Goal: Task Accomplishment & Management: Manage account settings

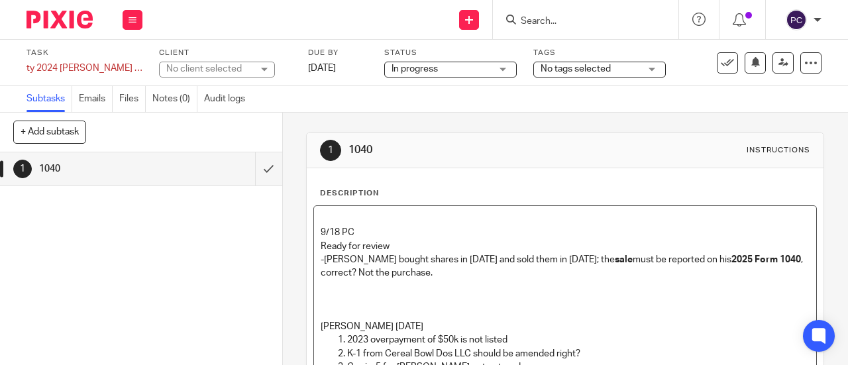
click at [731, 256] on strong "2025 Form 1040" at bounding box center [766, 259] width 70 height 9
click at [332, 285] on p at bounding box center [565, 285] width 489 height 13
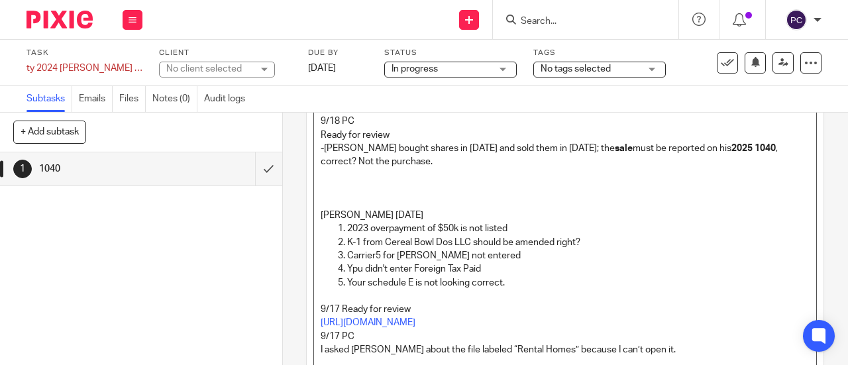
scroll to position [132, 0]
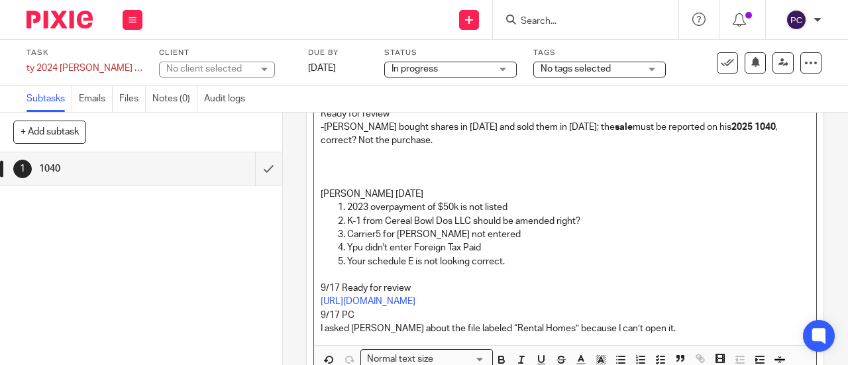
click at [509, 205] on p "2023 overpayment of $50k is not listed" at bounding box center [578, 207] width 462 height 13
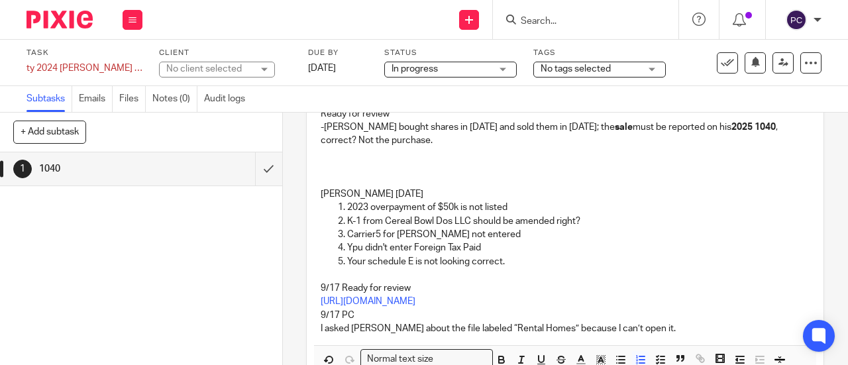
click at [650, 205] on p "2023 overpayment of $50k is not listed" at bounding box center [578, 207] width 462 height 13
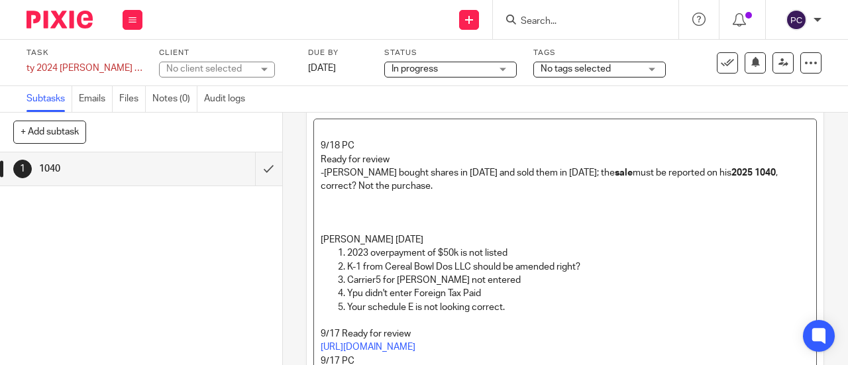
scroll to position [66, 0]
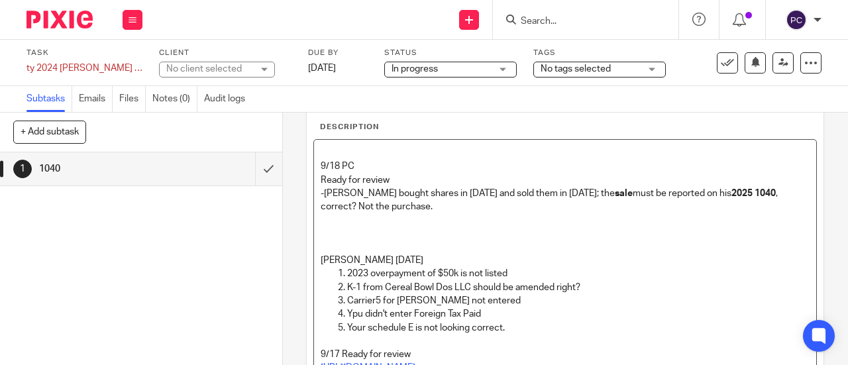
click at [328, 217] on p at bounding box center [565, 219] width 489 height 13
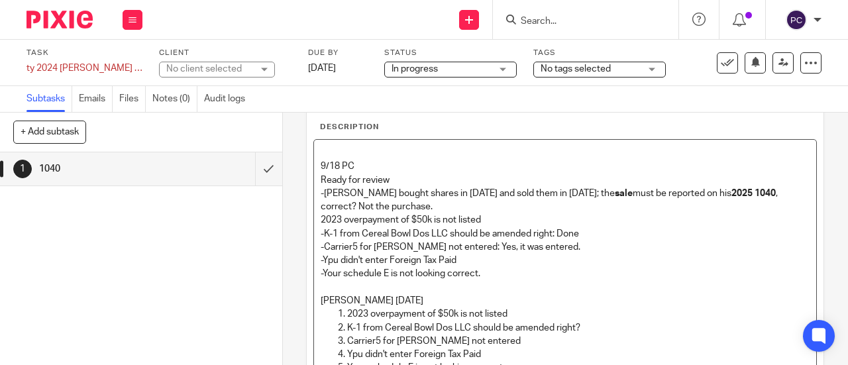
click at [488, 211] on p "-Jason bought shares in 2024 and sold them in 2025; the sale must be reported o…" at bounding box center [565, 200] width 489 height 27
click at [491, 213] on p "2023 overpayment of $50k is not listed" at bounding box center [565, 219] width 489 height 13
click at [487, 271] on p "-Your schedule E is not looking correct." at bounding box center [565, 273] width 489 height 13
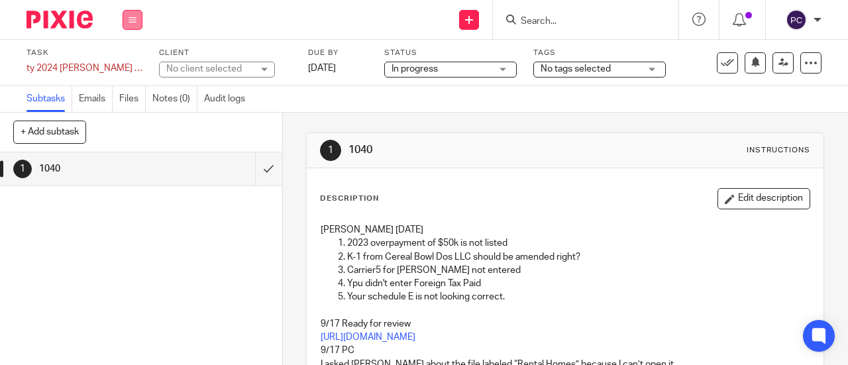
click at [132, 19] on icon at bounding box center [132, 20] width 8 height 8
click at [127, 59] on link "Work" at bounding box center [126, 61] width 23 height 9
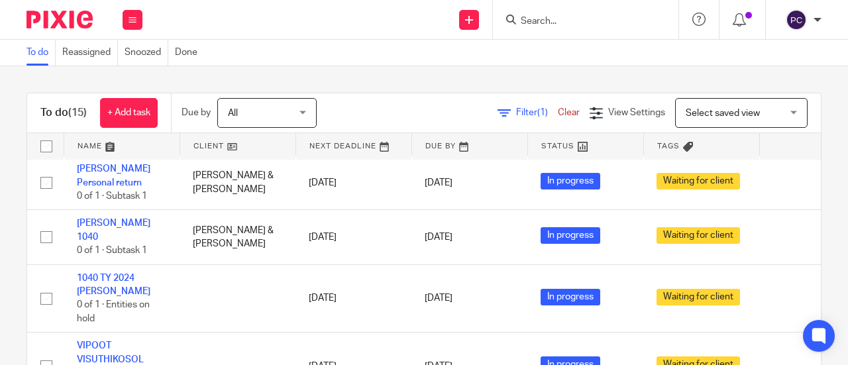
scroll to position [699, 0]
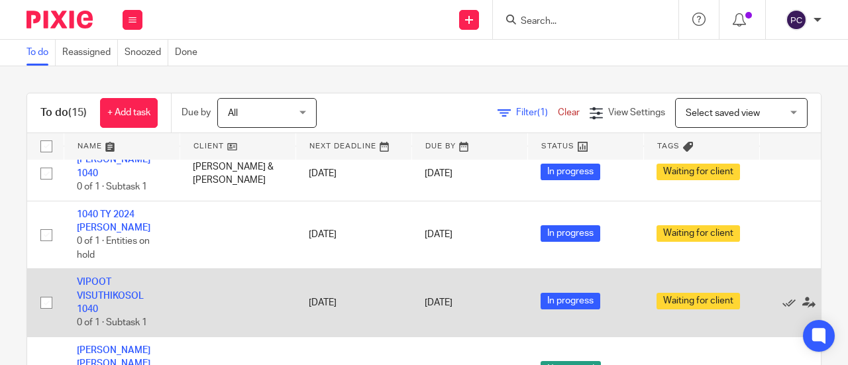
click at [95, 270] on td "VIPOOT VISUTHIKOSOL 1040 0 of 1 · Subtask 1" at bounding box center [122, 303] width 116 height 68
click at [95, 277] on link "VIPOOT VISUTHIKOSOL 1040" at bounding box center [110, 295] width 67 height 36
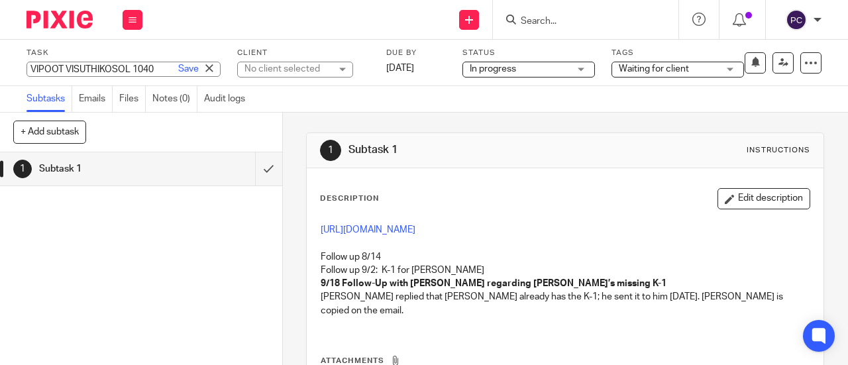
click at [106, 64] on div "VIPOOT VISUTHIKOSOL 1040 Save VIPOOT VISUTHIKOSOL 1040" at bounding box center [123, 69] width 194 height 15
drag, startPoint x: 563, startPoint y: 360, endPoint x: 162, endPoint y: 186, distance: 436.6
click at [162, 186] on div "1 Subtask 1" at bounding box center [141, 169] width 282 height 34
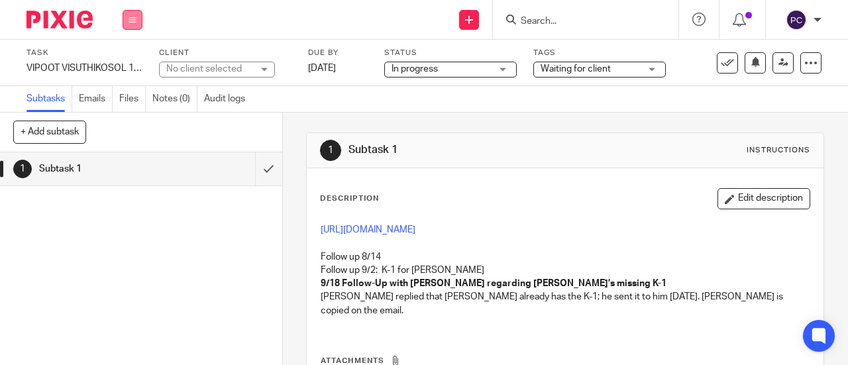
click at [138, 25] on button at bounding box center [133, 20] width 20 height 20
click at [134, 66] on link "Work" at bounding box center [126, 61] width 23 height 9
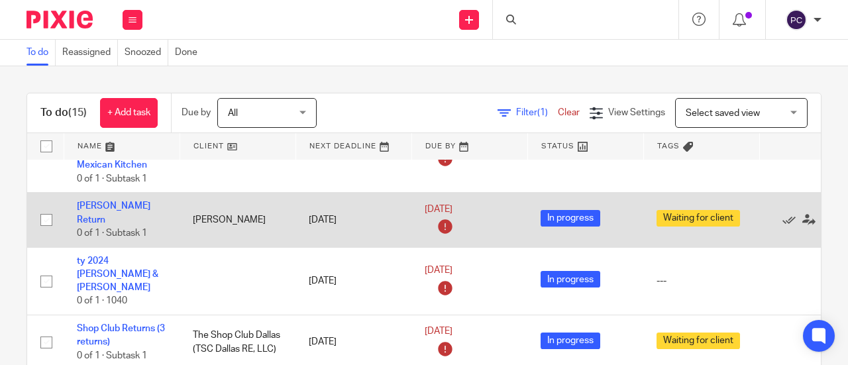
scroll to position [66, 0]
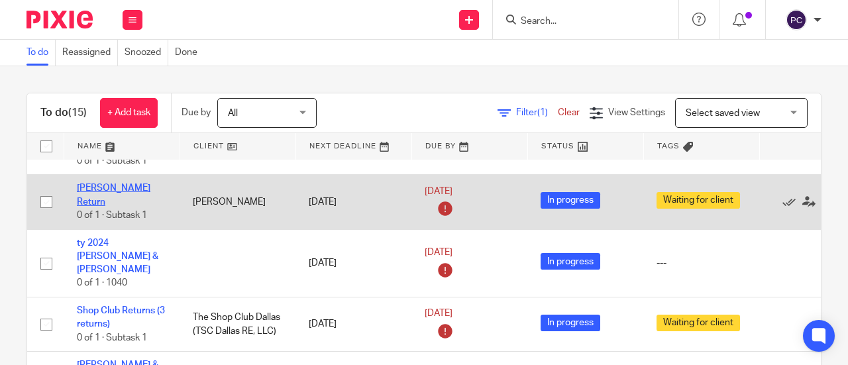
click at [94, 197] on link "[PERSON_NAME] Return" at bounding box center [114, 194] width 74 height 23
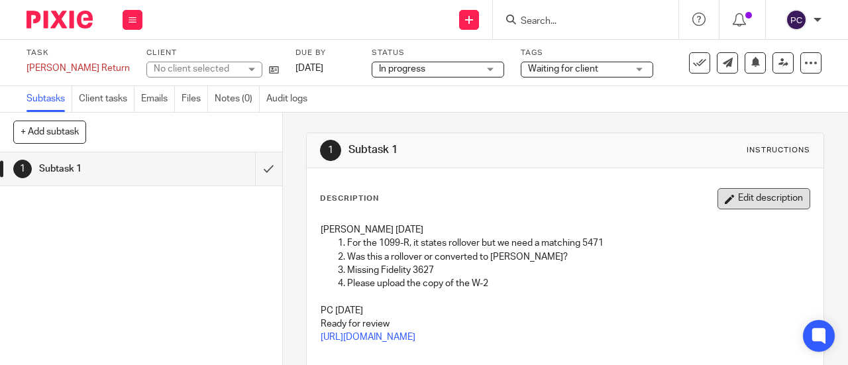
click at [730, 192] on button "Edit description" at bounding box center [763, 198] width 93 height 21
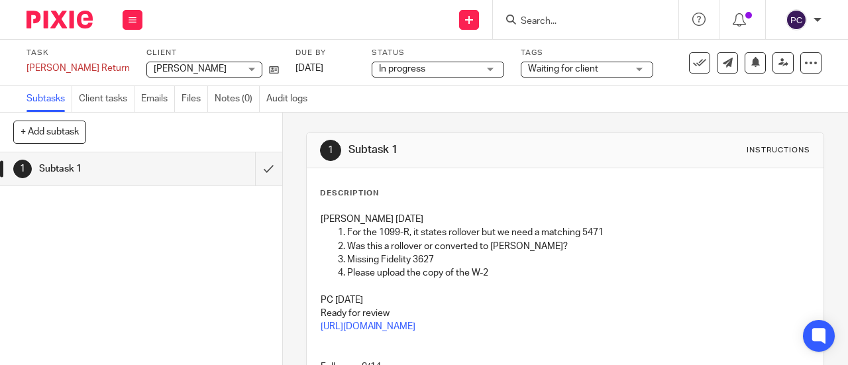
click at [318, 207] on div "[PERSON_NAME] [DATE] For the 1099-R, it states rollover but we need a matching …" at bounding box center [565, 308] width 502 height 205
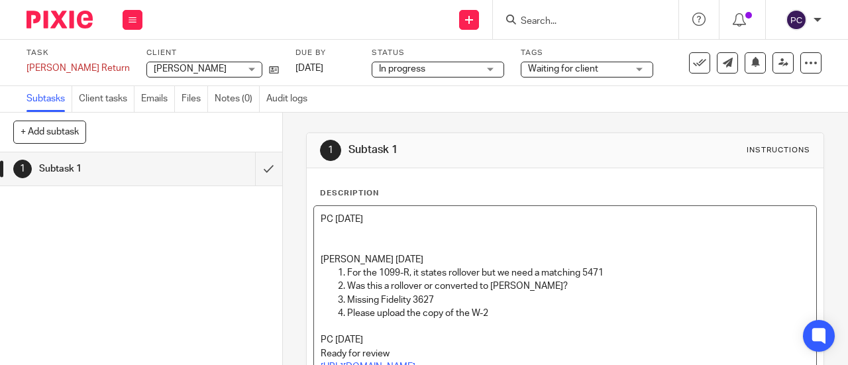
click at [315, 275] on div "PC [DATE] [PERSON_NAME] [DATE] For the 1099-R, it states rollover but we need a…" at bounding box center [565, 328] width 502 height 245
click at [347, 270] on li "For the 1099-R, it states rollover but we need a matching 5471" at bounding box center [578, 272] width 462 height 13
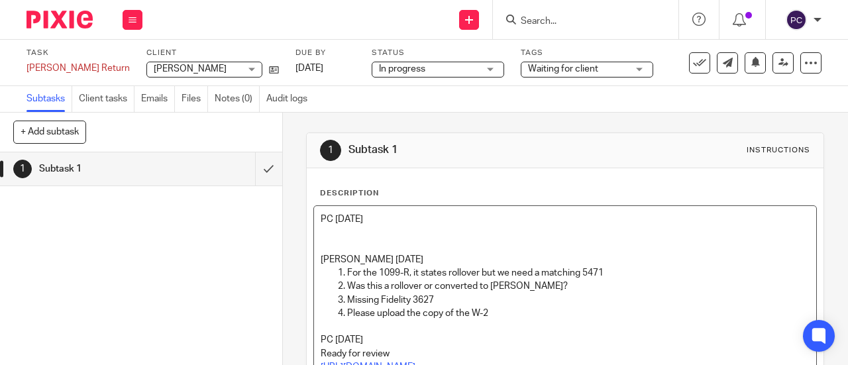
click at [424, 317] on p "Please upload the copy of the W-2" at bounding box center [578, 313] width 462 height 13
click at [424, 307] on p "Please upload the copy of the W-2" at bounding box center [578, 313] width 462 height 13
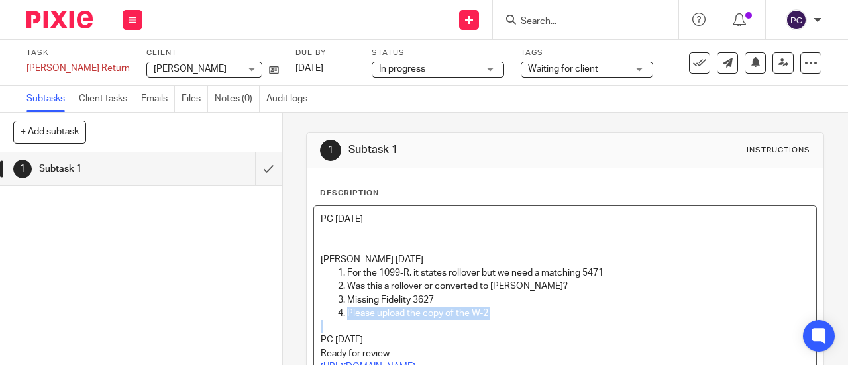
click at [424, 307] on p "Please upload the copy of the W-2" at bounding box center [578, 313] width 462 height 13
click at [497, 307] on p "Please upload the copy of the W-2" at bounding box center [578, 313] width 462 height 13
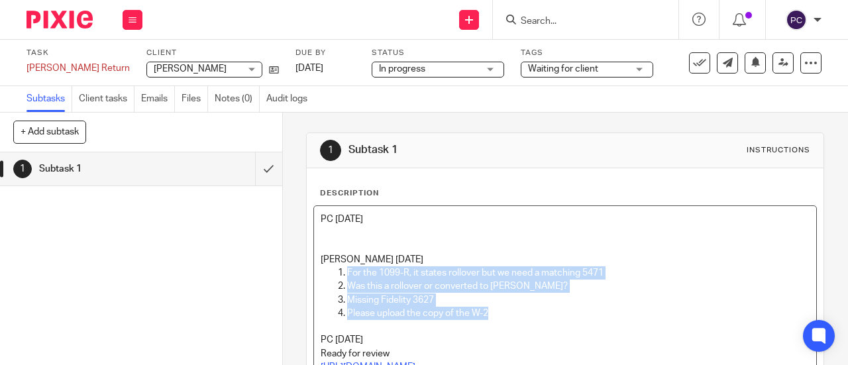
drag, startPoint x: 490, startPoint y: 317, endPoint x: 331, endPoint y: 275, distance: 164.5
click at [331, 275] on ol "For the 1099-R, it states rollover but we need a matching 5471 Was this a rollo…" at bounding box center [565, 293] width 489 height 54
copy ol "For the 1099-R, it states rollover but we need a matching 5471 Was this a rollo…"
click at [348, 232] on p at bounding box center [565, 232] width 489 height 13
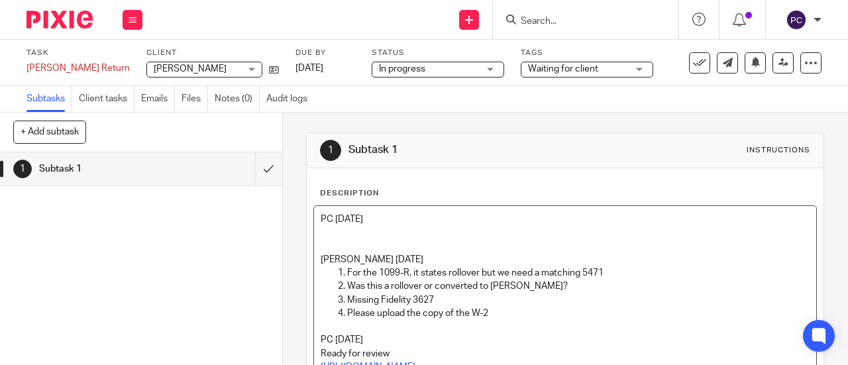
click at [348, 232] on p at bounding box center [565, 232] width 489 height 13
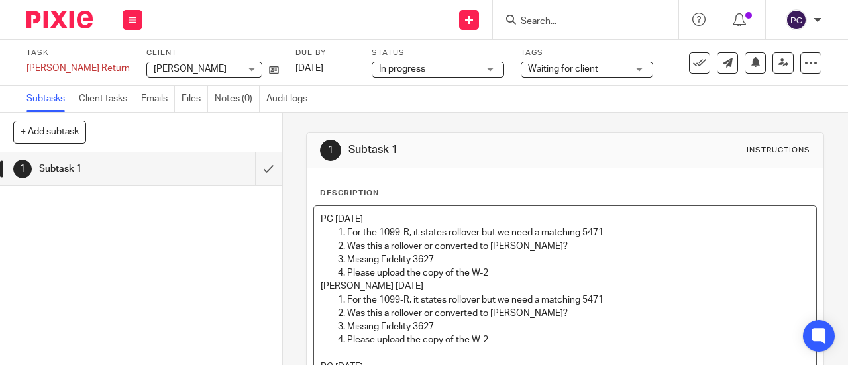
click at [440, 261] on p "Missing Fidelity 3627" at bounding box center [578, 259] width 462 height 13
click at [487, 273] on p "Please upload the copy of the W-2" at bounding box center [578, 272] width 462 height 13
click at [377, 223] on p "PC [DATE]" at bounding box center [565, 219] width 489 height 13
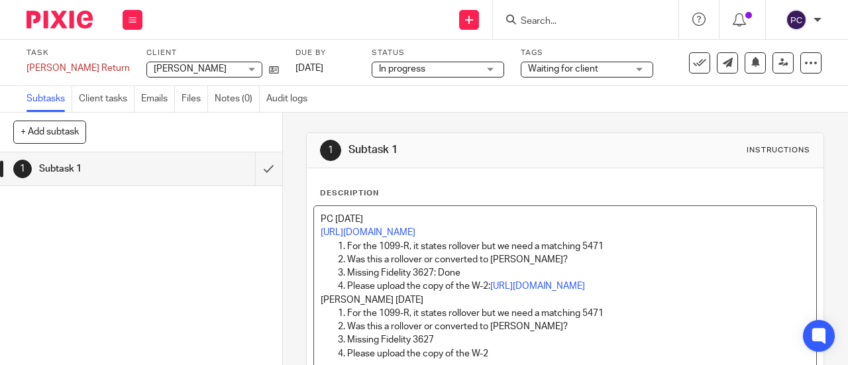
click at [514, 281] on p "Please upload the copy of the W-2: [URL][DOMAIN_NAME]" at bounding box center [578, 285] width 462 height 13
